Goal: Check status: Check status

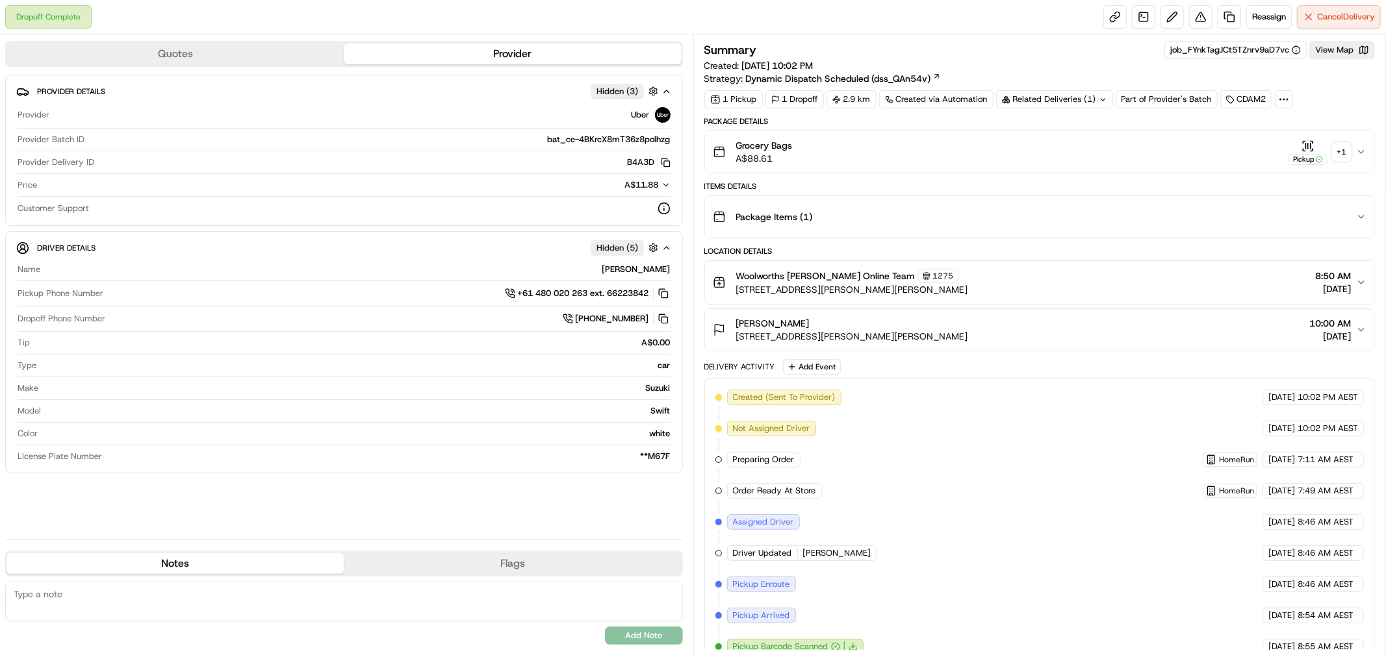
click at [1343, 149] on div "+ 1" at bounding box center [1341, 152] width 18 height 18
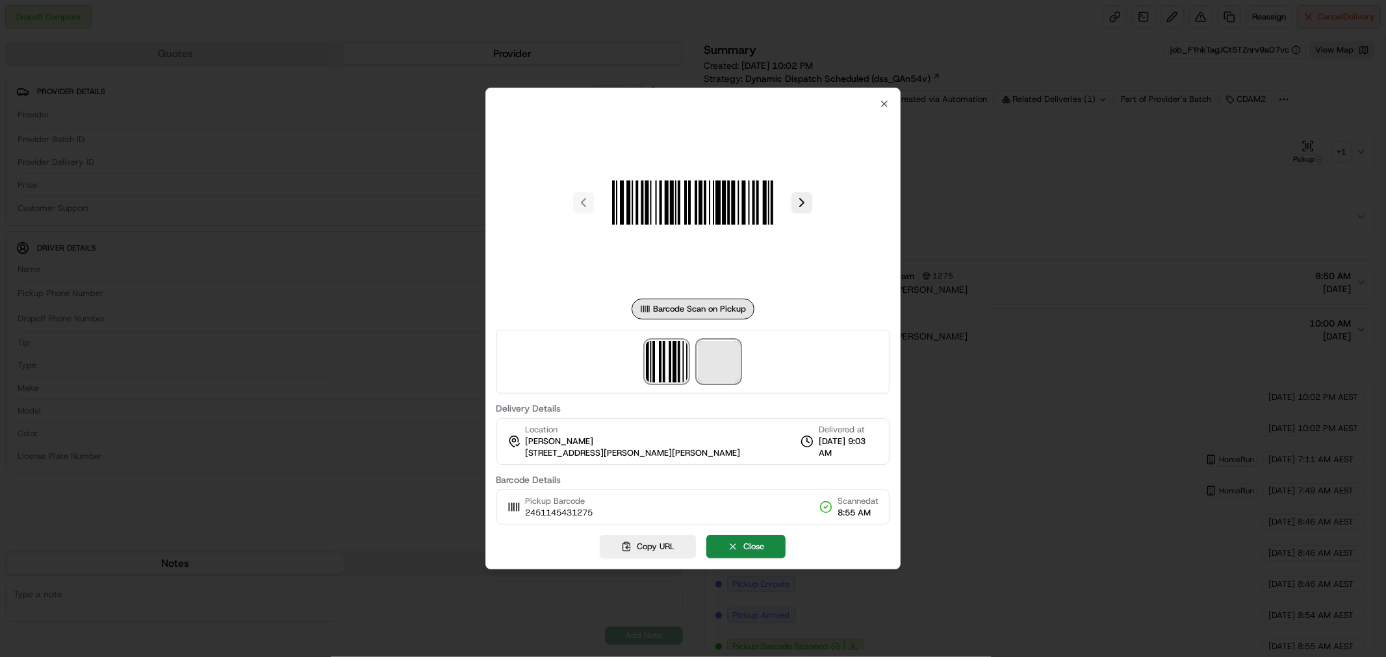
click at [732, 368] on span at bounding box center [719, 362] width 42 height 42
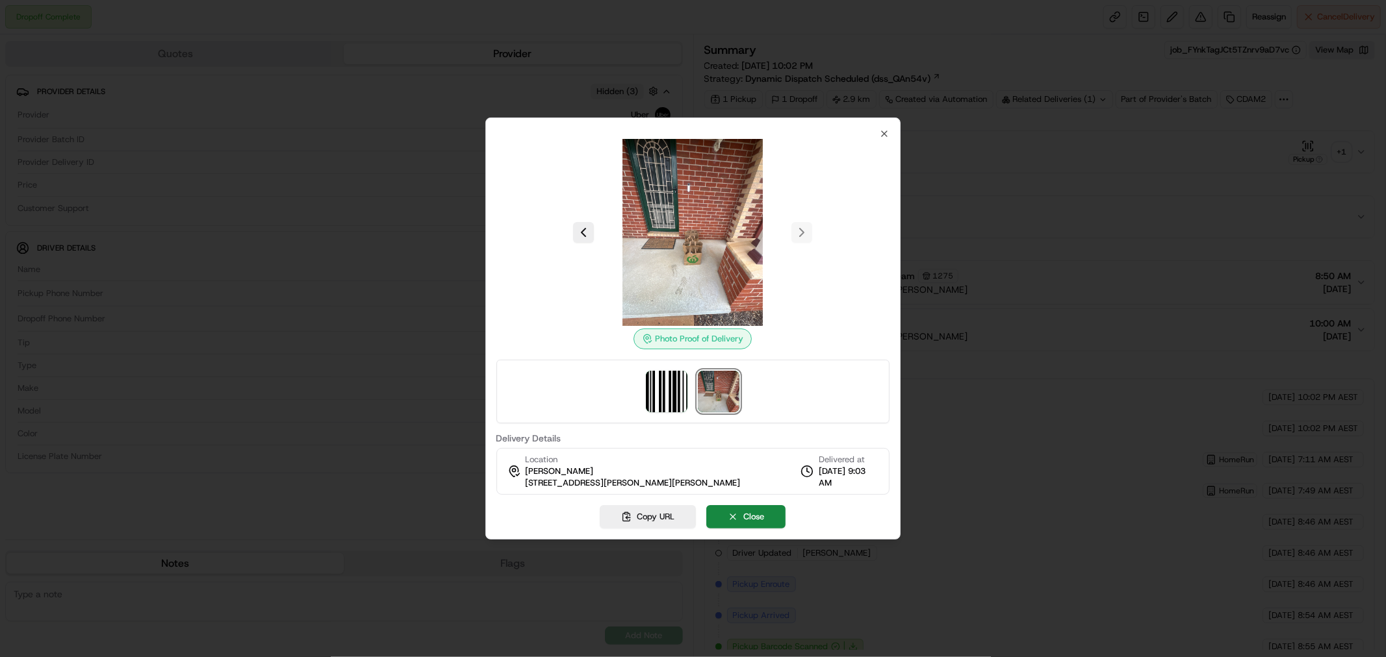
click at [595, 483] on span "35 Barringer St, Conder, ACT 2906, AU" at bounding box center [633, 483] width 215 height 12
copy div "35 Barringer St, Conder, ACT 2906, AU"
click at [877, 139] on div at bounding box center [693, 232] width 394 height 187
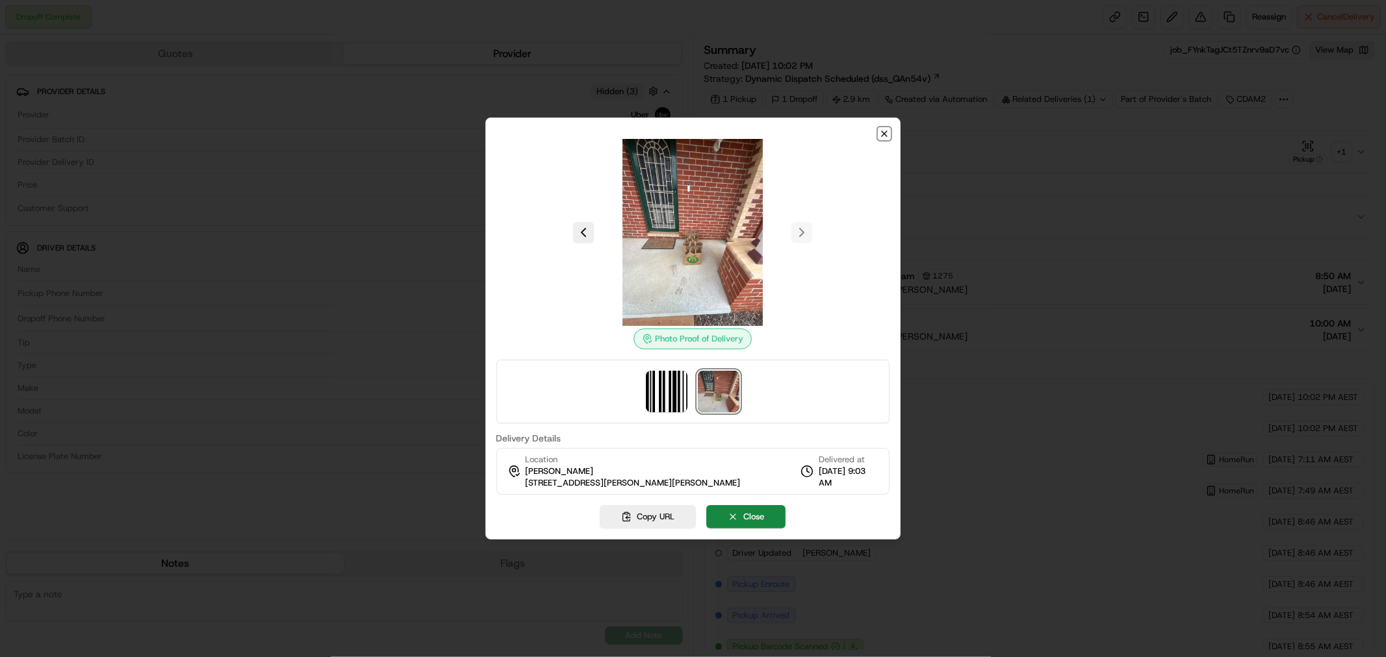
click at [880, 133] on icon "button" at bounding box center [884, 134] width 10 height 10
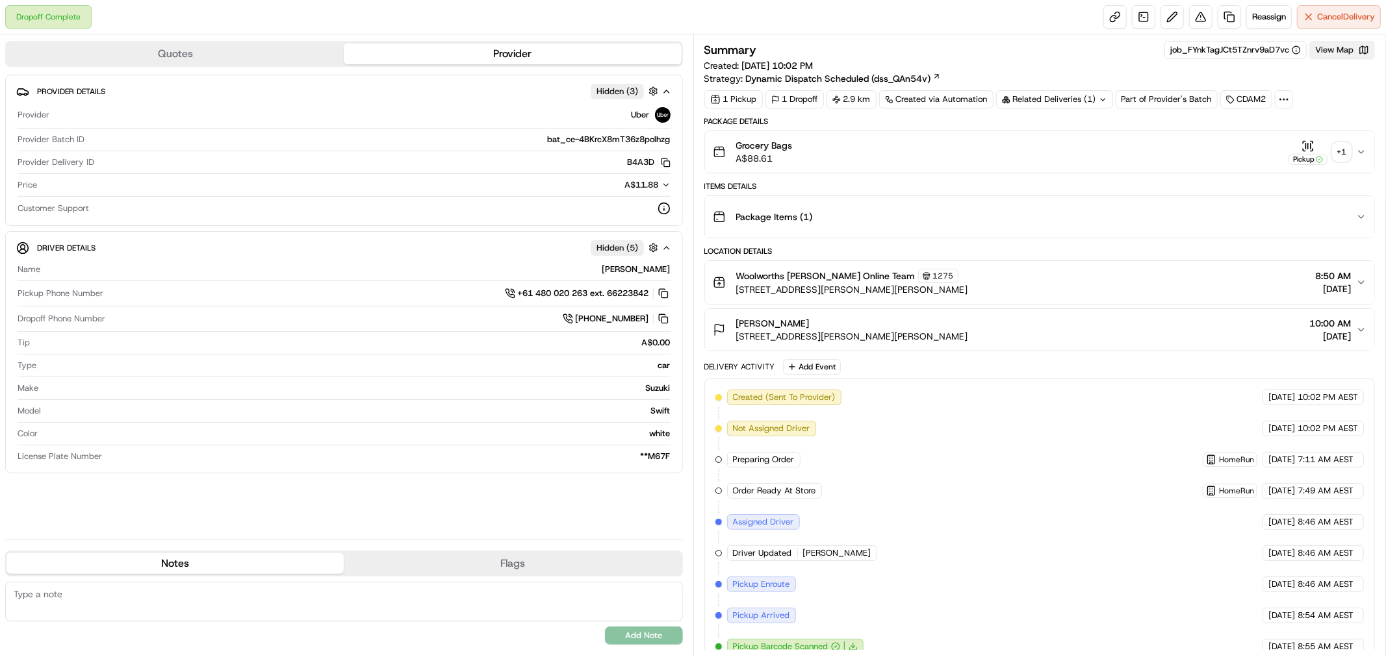
click at [1332, 44] on button "View Map" at bounding box center [1342, 50] width 66 height 18
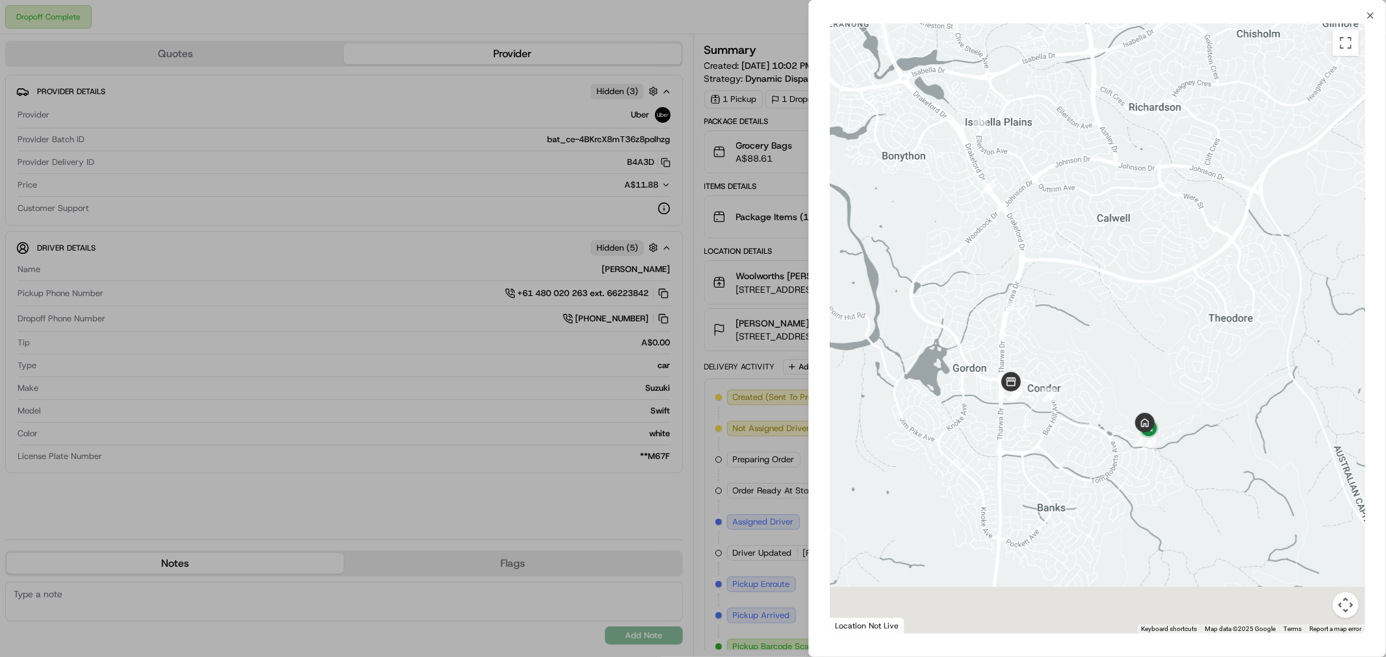
drag, startPoint x: 1155, startPoint y: 485, endPoint x: 1087, endPoint y: 400, distance: 109.2
click at [1087, 400] on div at bounding box center [1097, 328] width 535 height 611
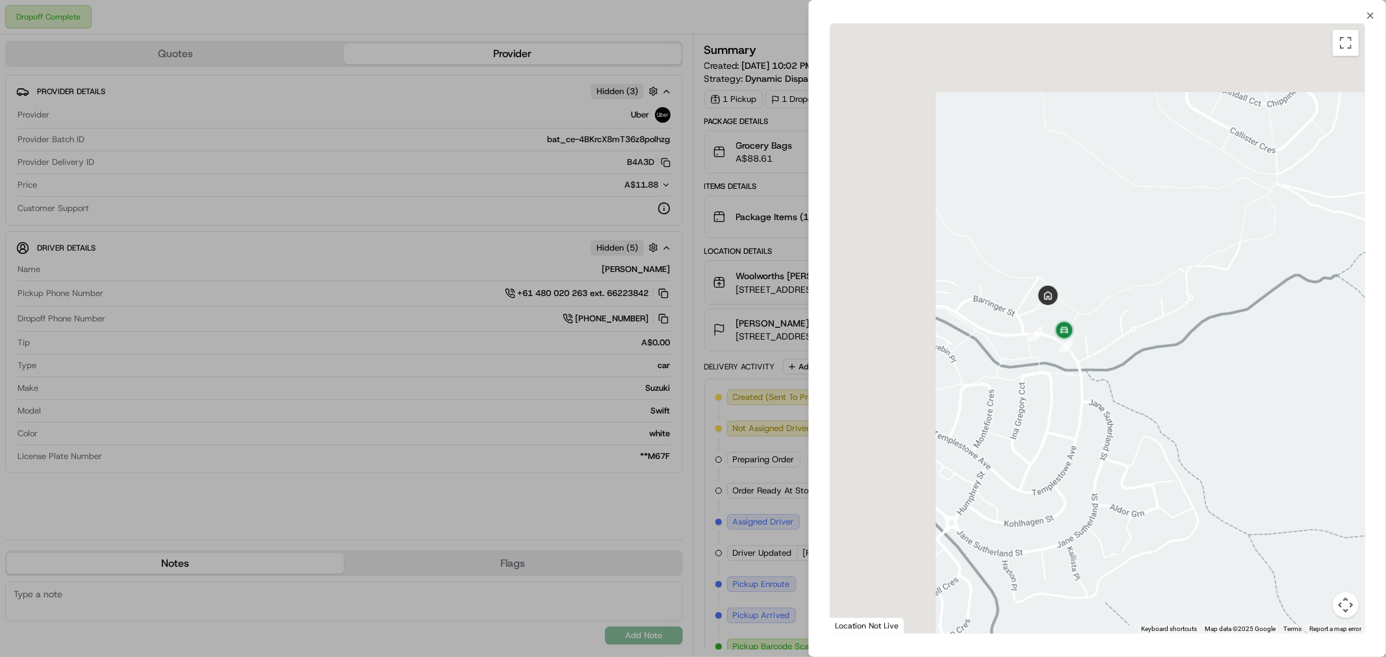
drag, startPoint x: 905, startPoint y: 273, endPoint x: 1109, endPoint y: 375, distance: 228.3
click at [1109, 375] on div at bounding box center [1097, 328] width 535 height 611
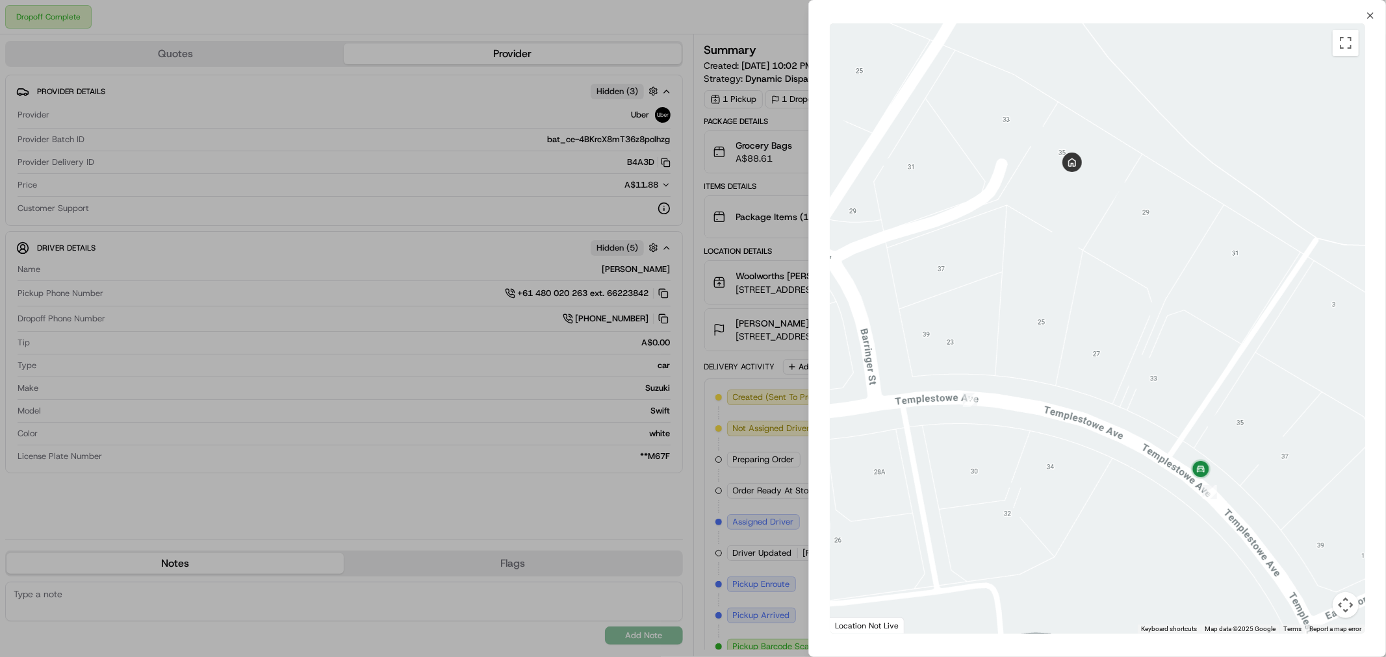
drag, startPoint x: 990, startPoint y: 144, endPoint x: 1091, endPoint y: 444, distance: 317.4
click at [1091, 444] on div at bounding box center [1097, 328] width 535 height 611
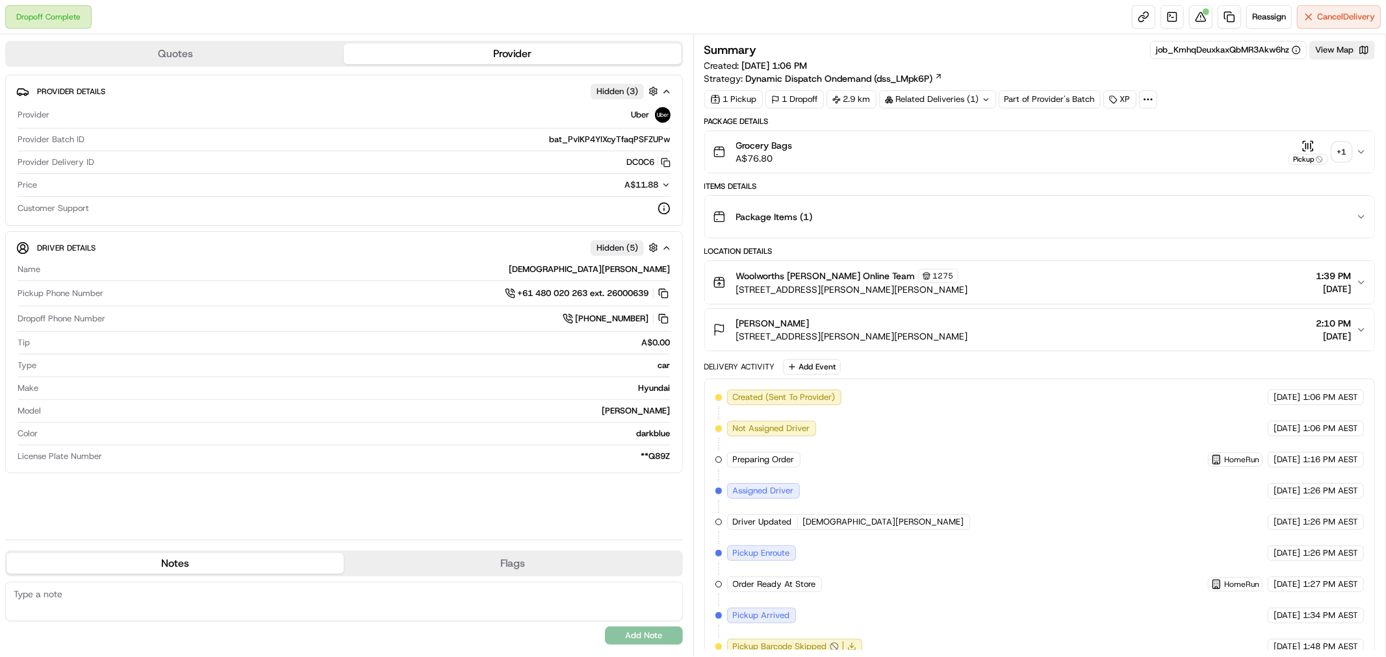
click at [1338, 153] on div "+ 1" at bounding box center [1341, 152] width 18 height 18
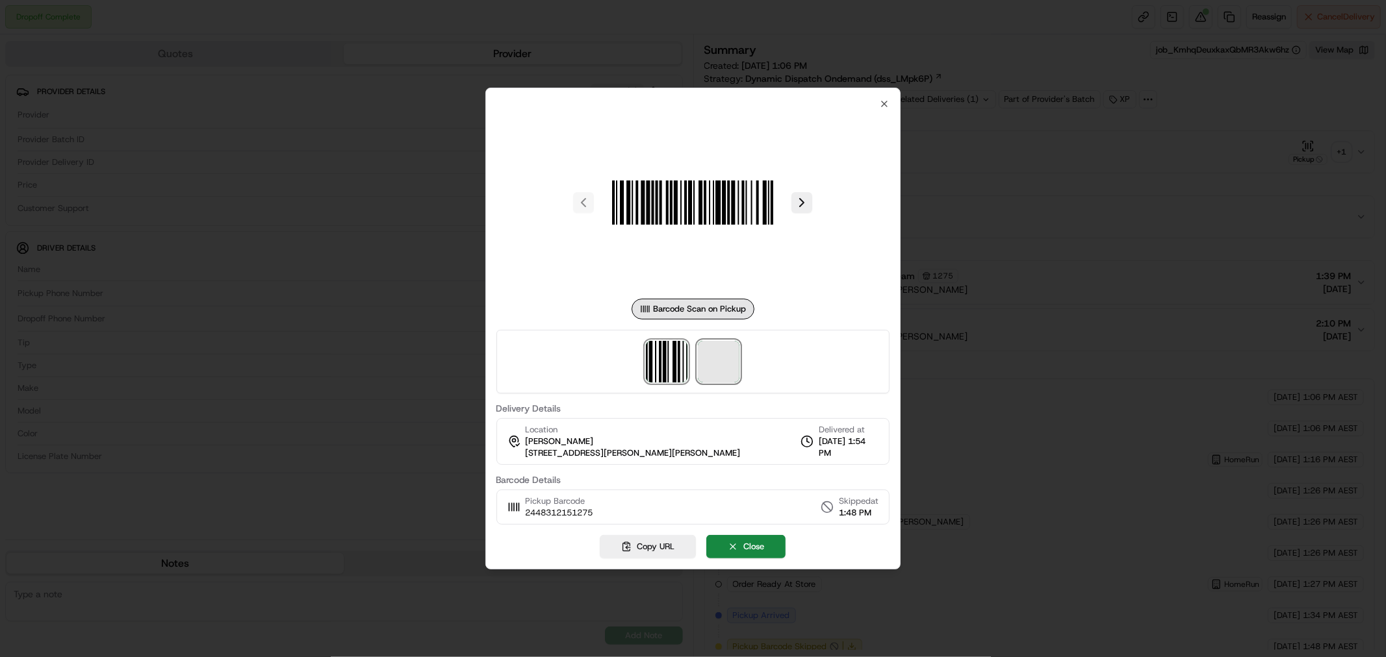
click at [713, 364] on span at bounding box center [719, 362] width 42 height 42
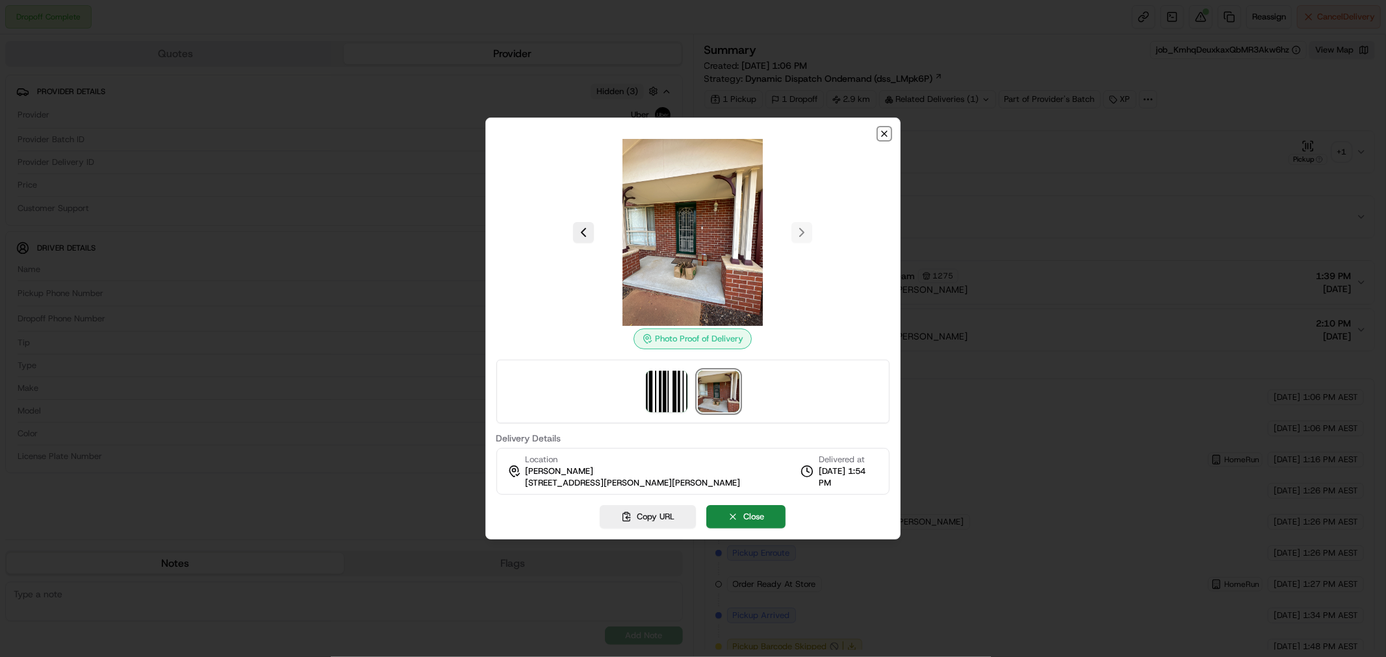
click at [886, 135] on icon "button" at bounding box center [884, 133] width 5 height 5
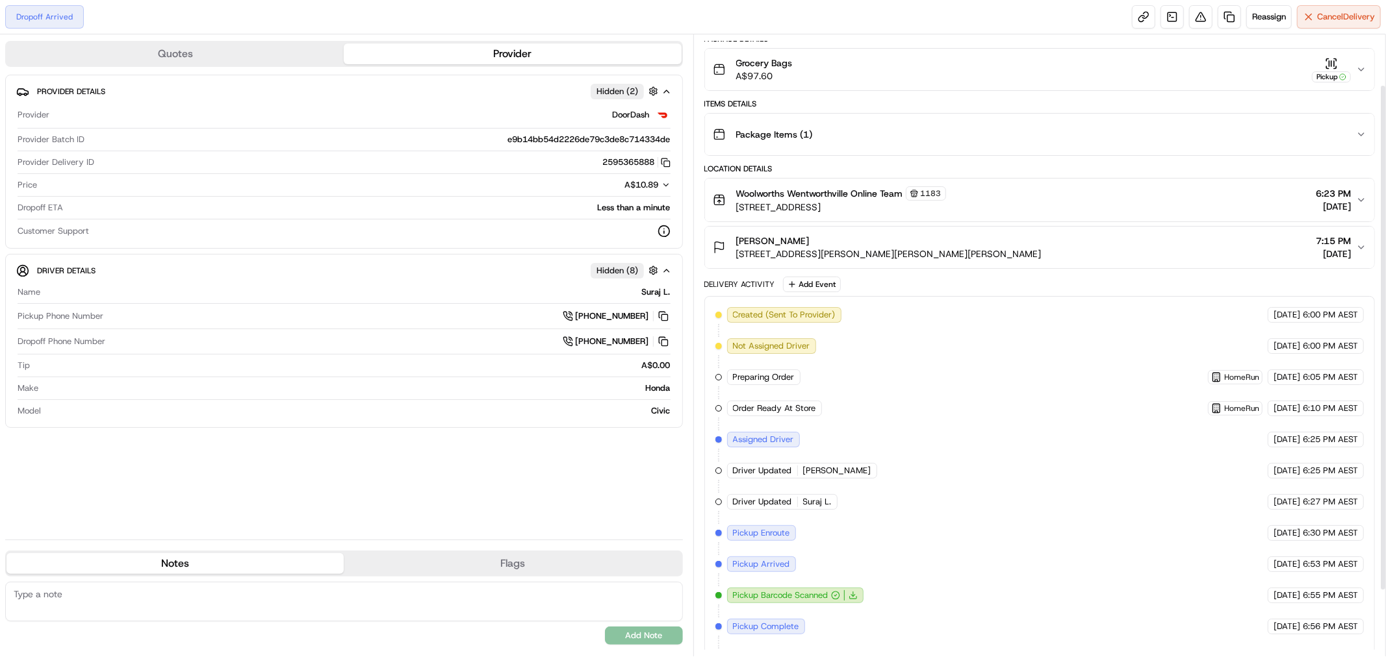
scroll to position [144, 0]
